Goal: Navigation & Orientation: Find specific page/section

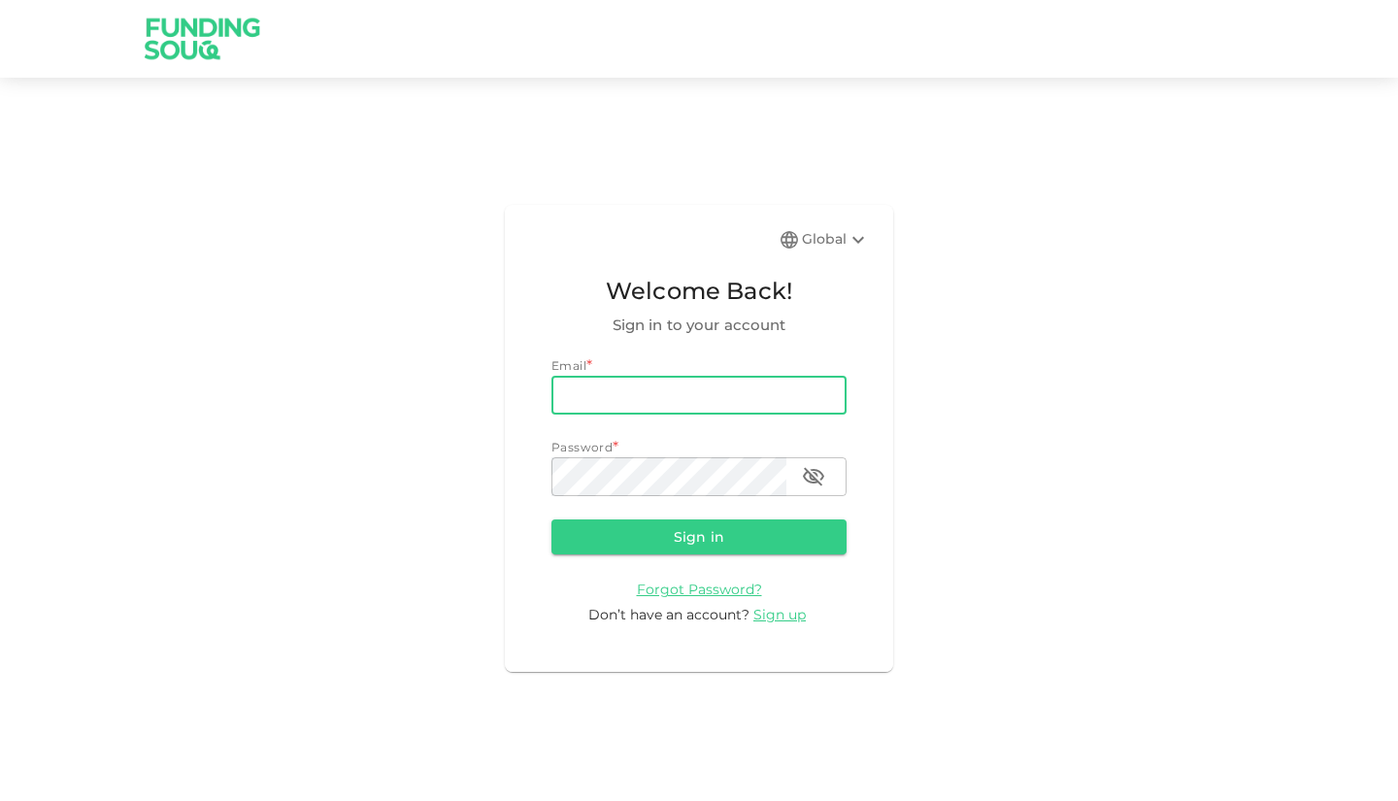
click at [666, 393] on input "email" at bounding box center [699, 395] width 295 height 39
type input "[EMAIL_ADDRESS][DOMAIN_NAME]"
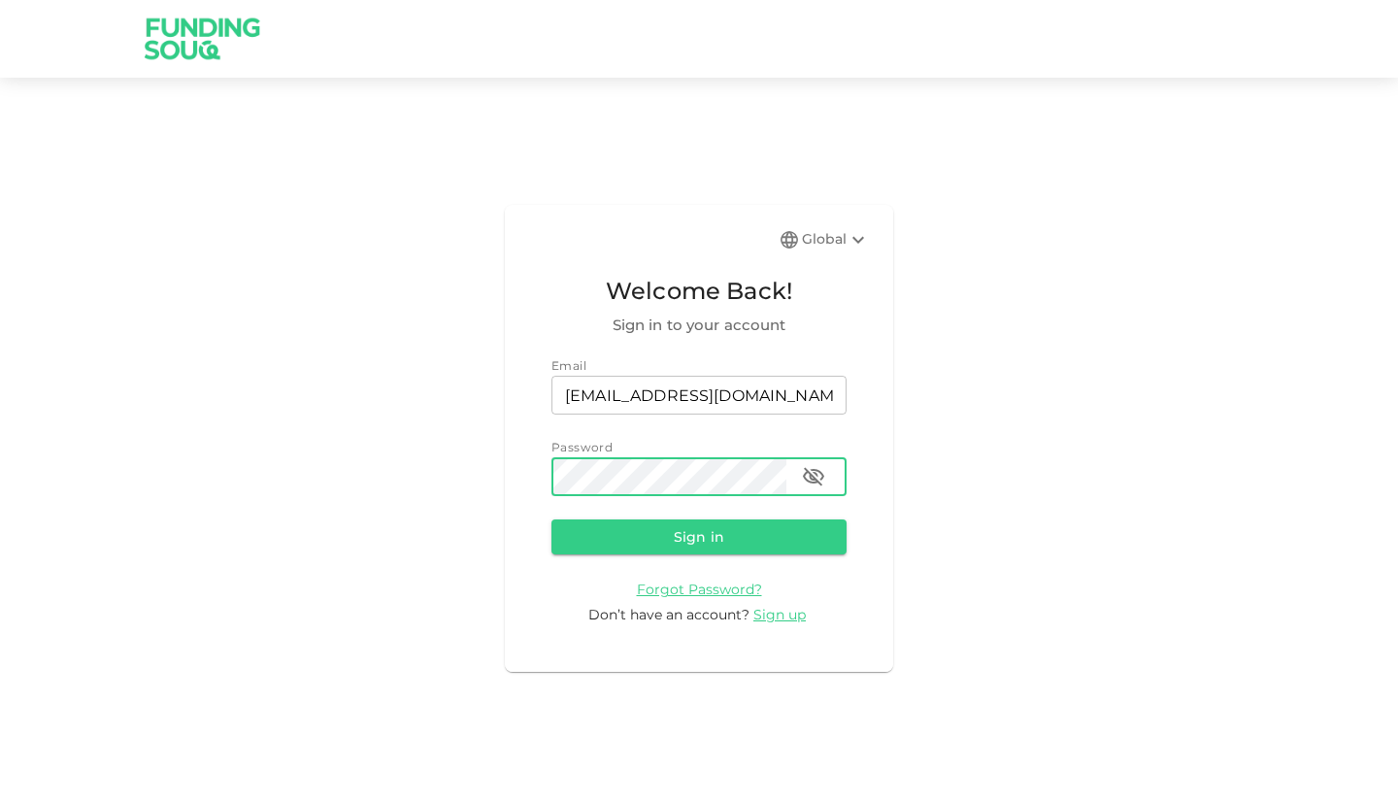
click at [552, 520] on button "Sign in" at bounding box center [699, 537] width 295 height 35
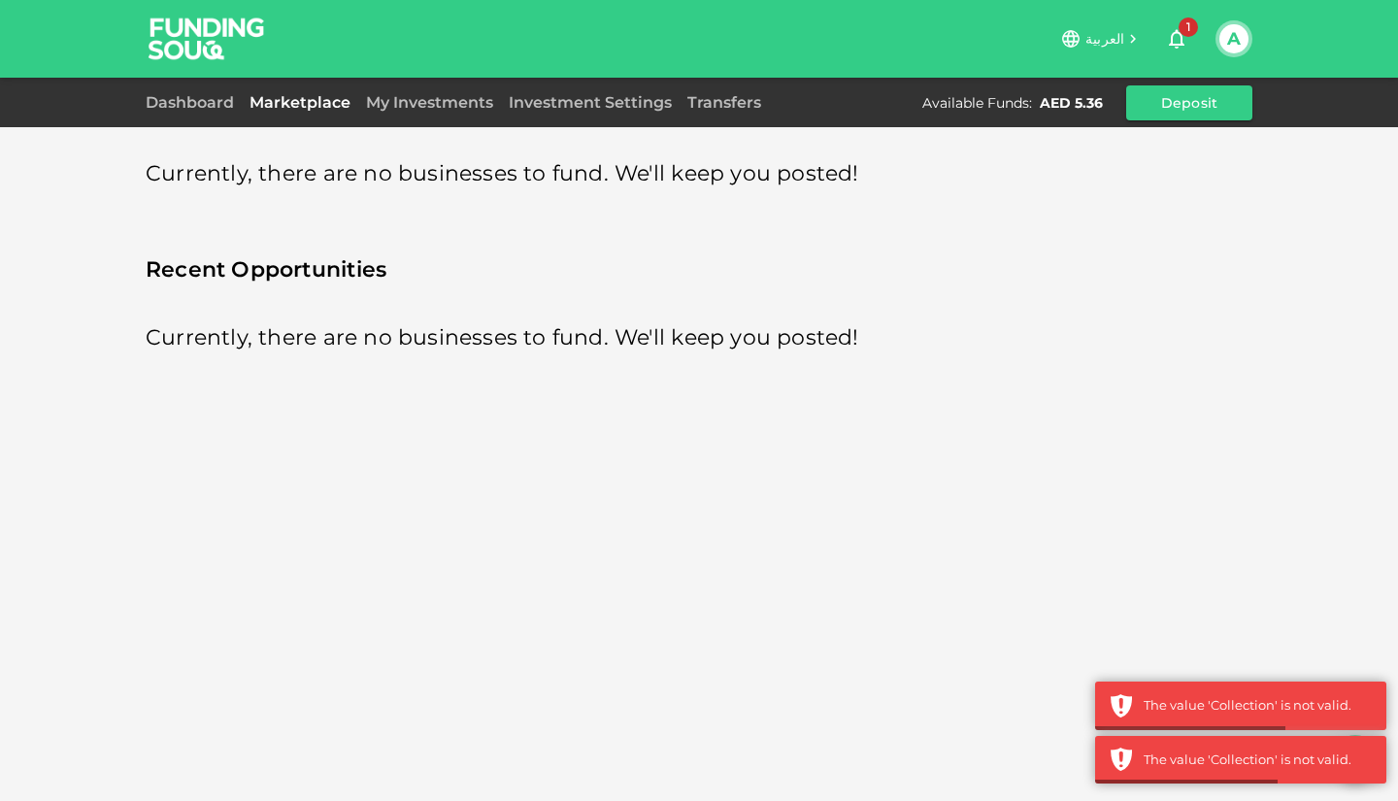
click at [411, 117] on div "Dashboard Marketplace My Investments Investment Settings Transfers Available Fu…" at bounding box center [699, 102] width 1107 height 35
click at [411, 108] on link "My Investments" at bounding box center [429, 102] width 143 height 18
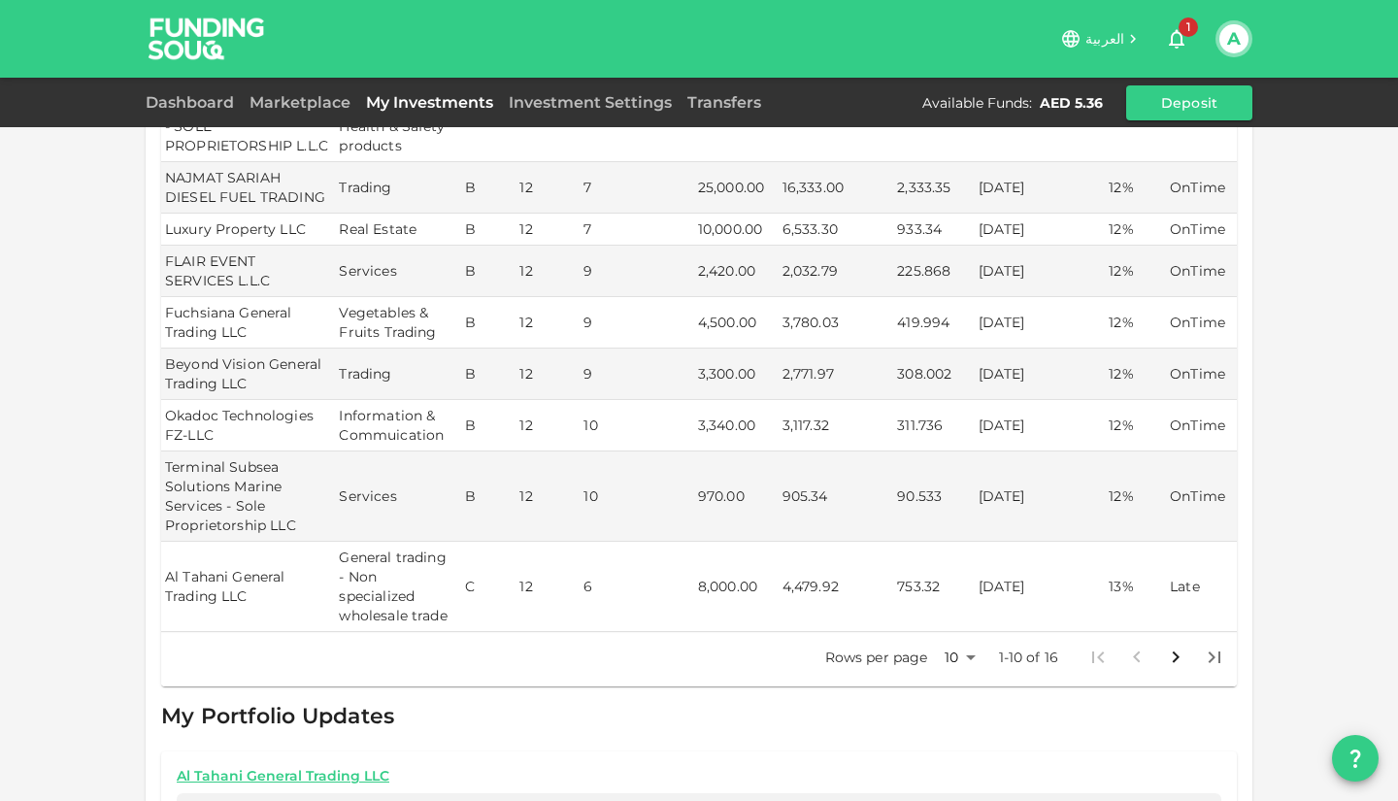
scroll to position [764, 0]
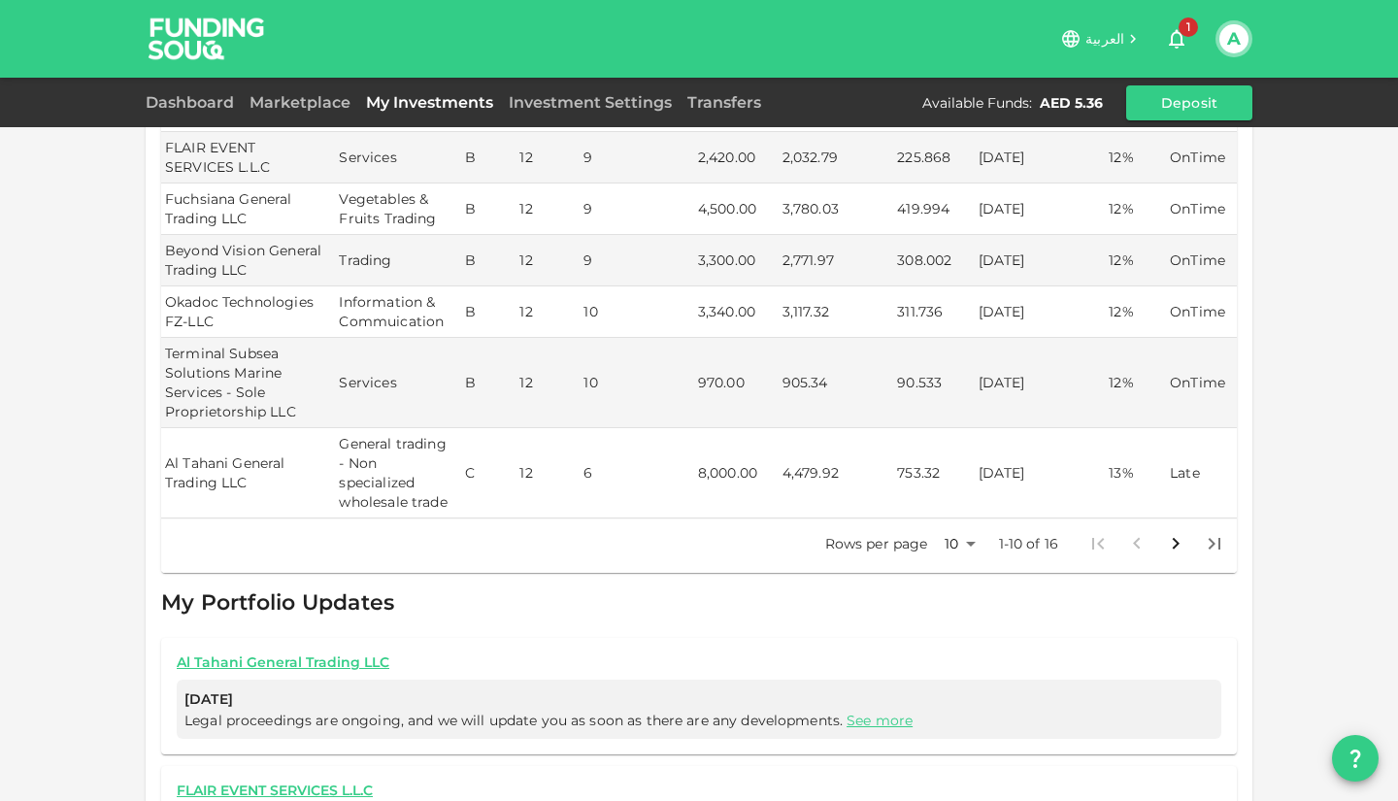
click at [957, 539] on body "العربية 1 A Dashboard Marketplace My Investments Investment Settings Transfers …" at bounding box center [699, 400] width 1398 height 801
click at [950, 601] on li "25" at bounding box center [953, 605] width 58 height 35
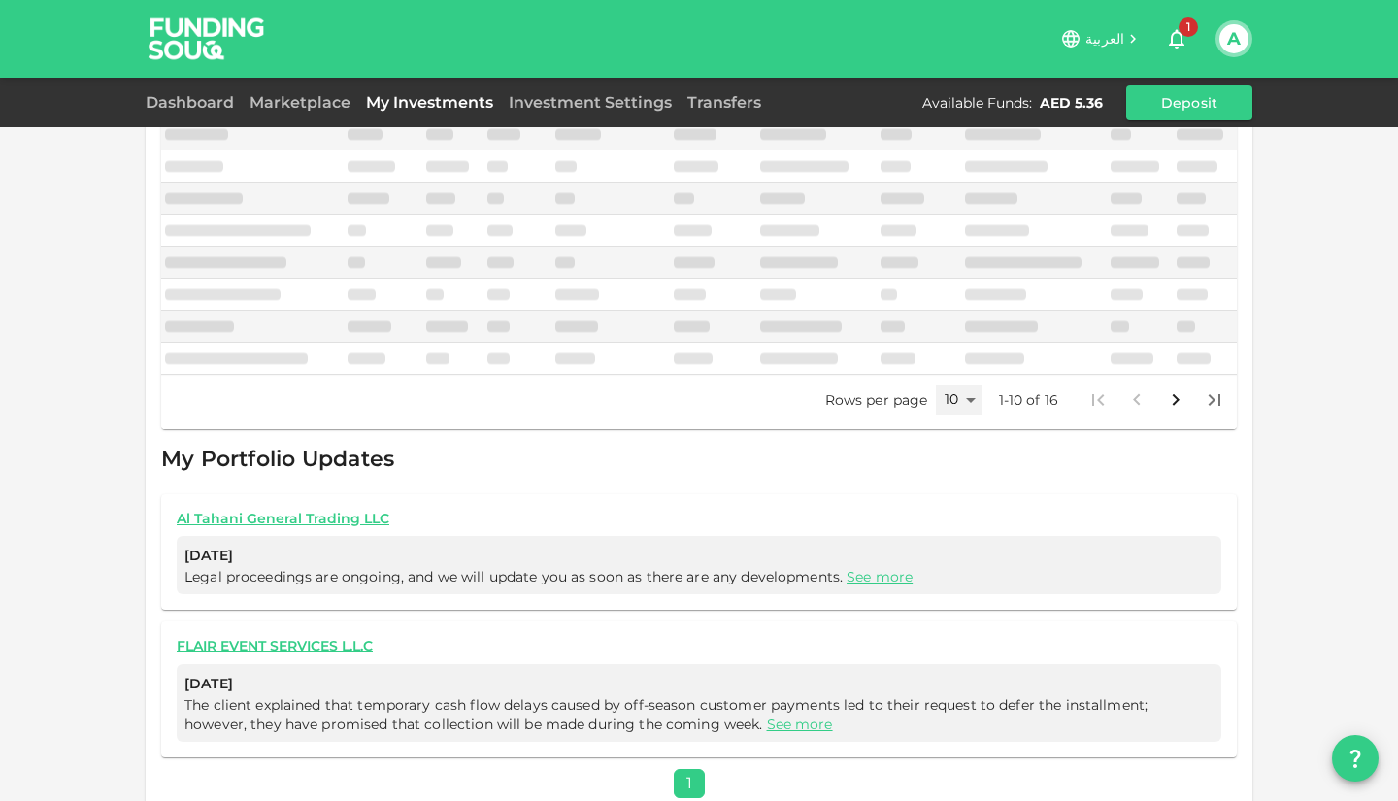
type input "25"
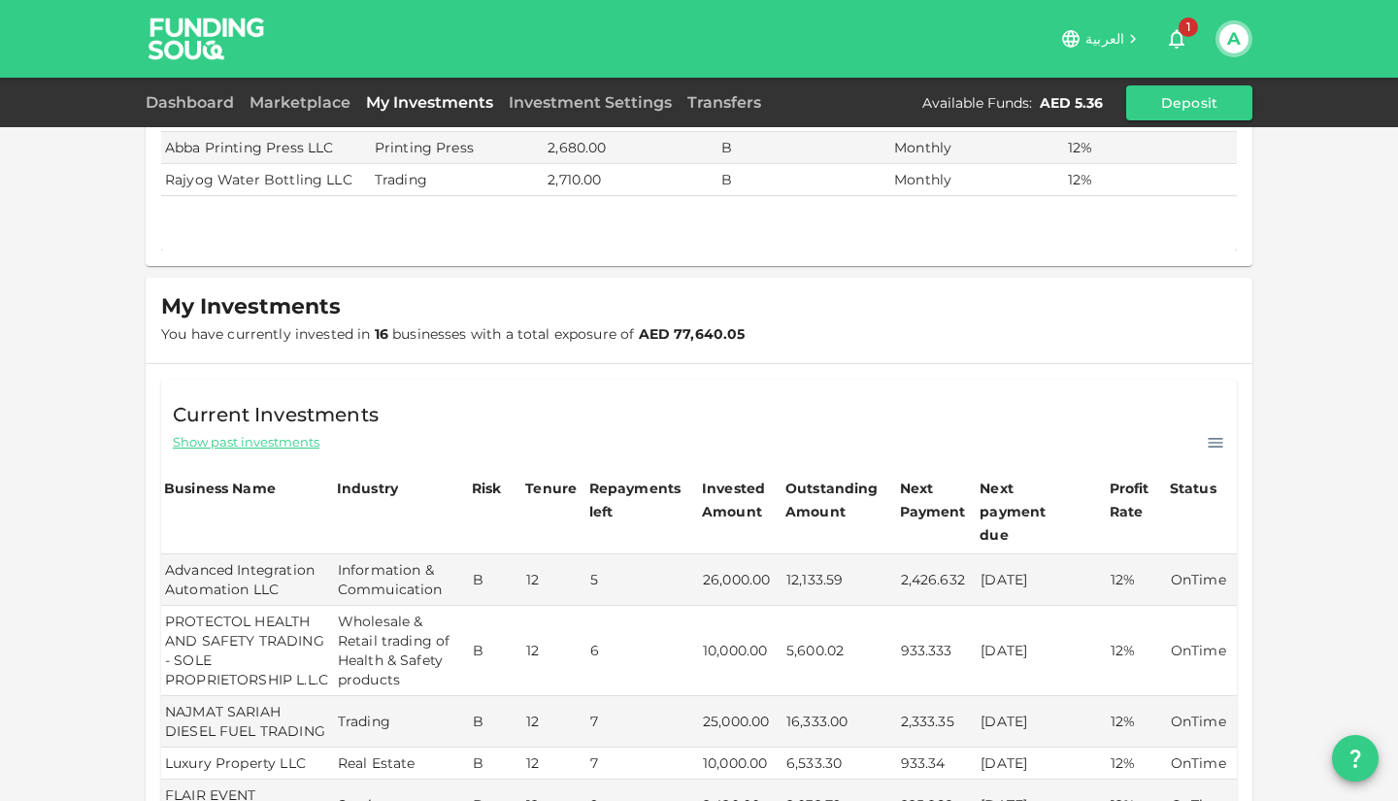
scroll to position [106, 0]
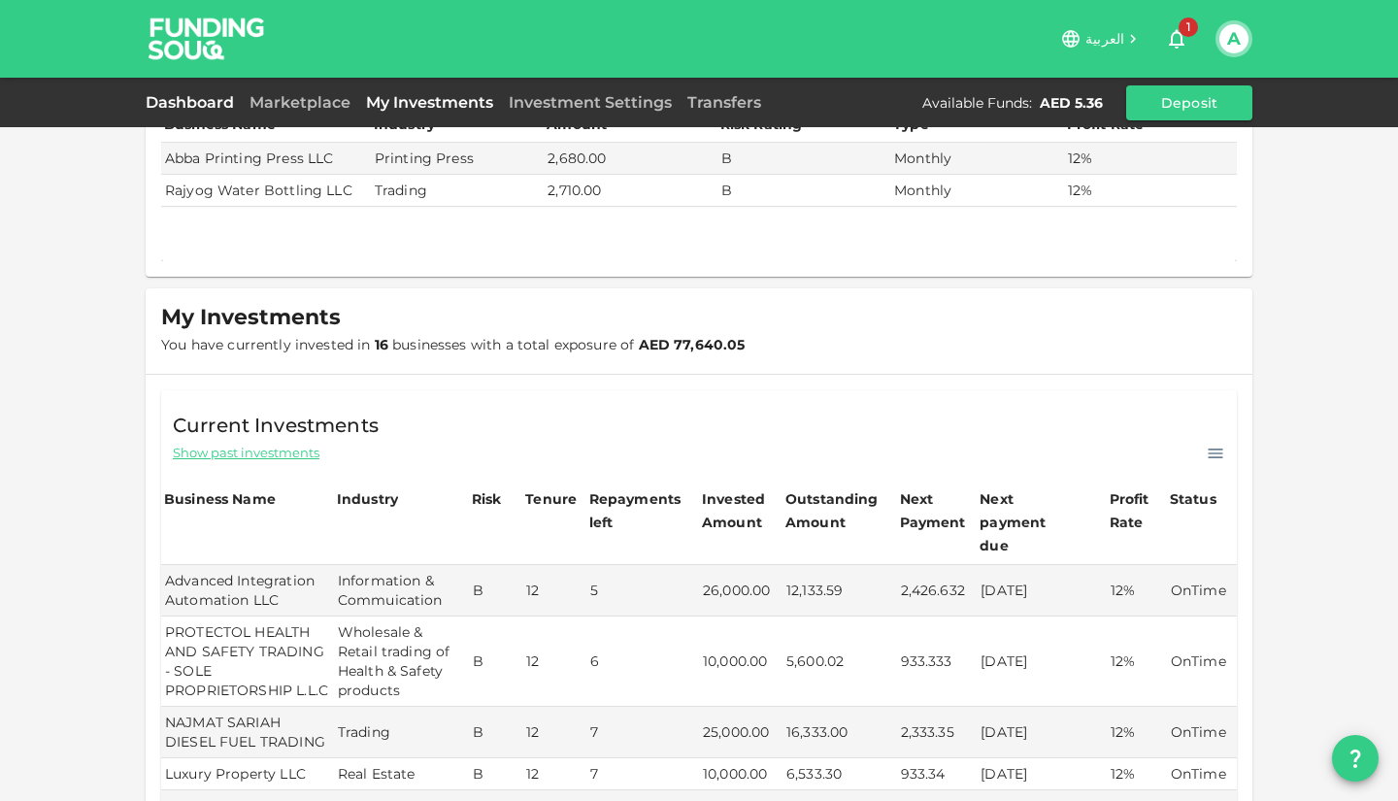
click at [189, 96] on link "Dashboard" at bounding box center [194, 102] width 96 height 18
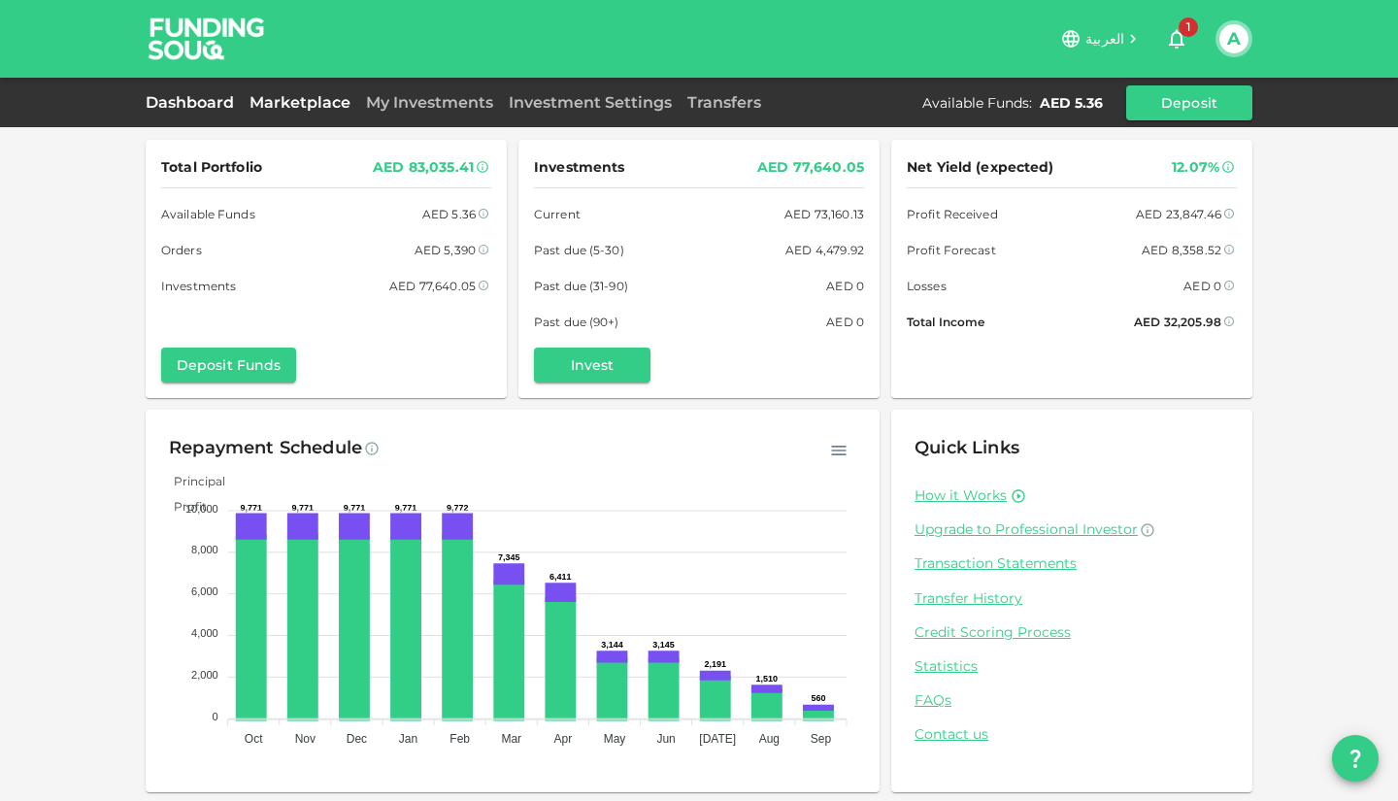
click at [311, 100] on link "Marketplace" at bounding box center [300, 102] width 117 height 18
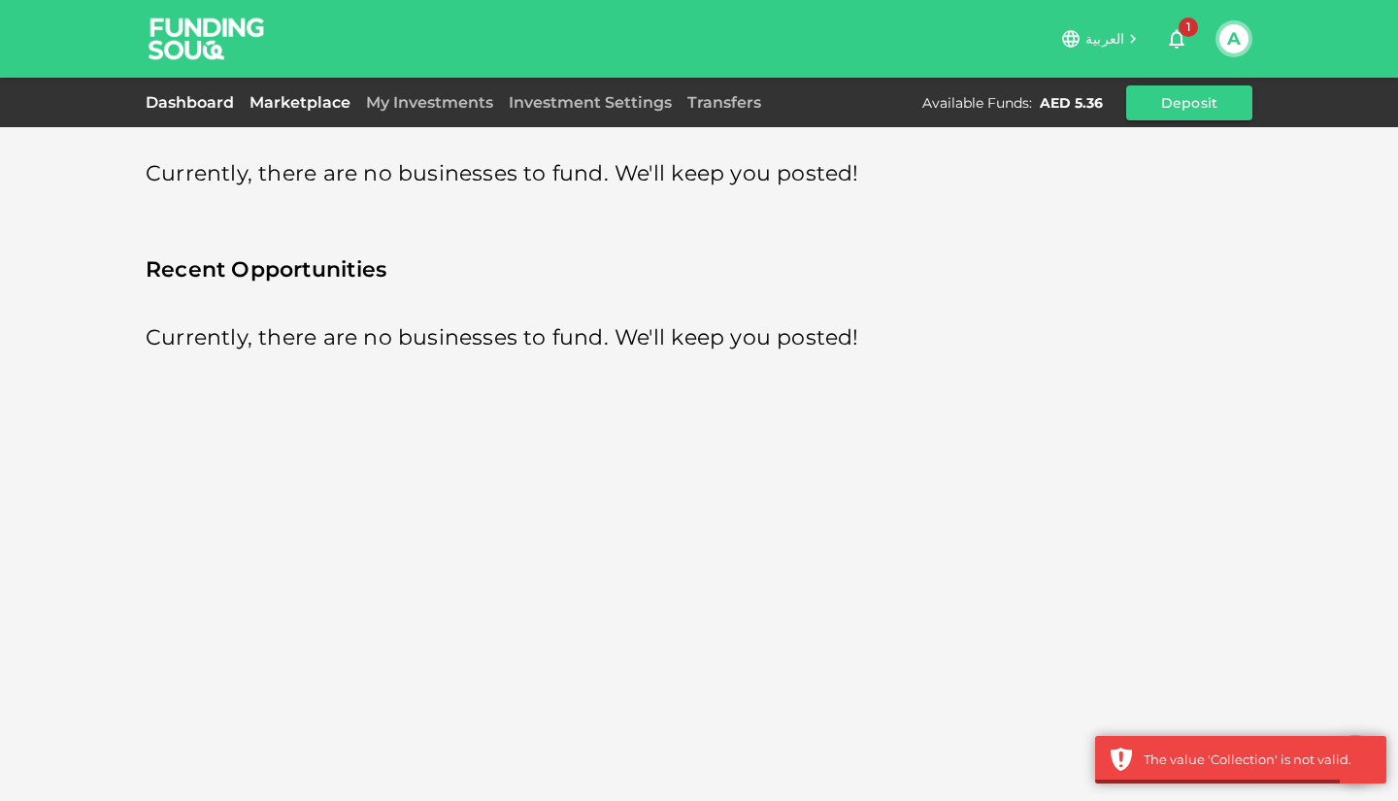
click at [214, 102] on link "Dashboard" at bounding box center [194, 102] width 96 height 18
